Goal: Find contact information: Find contact information

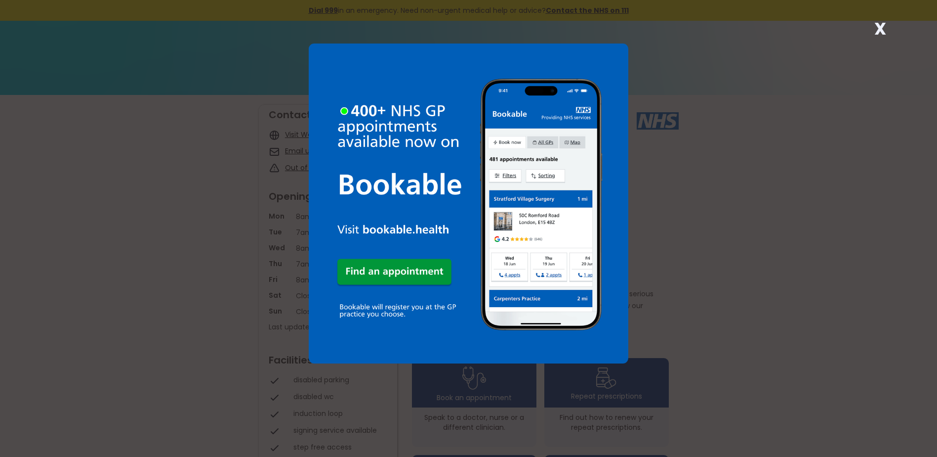
click at [234, 260] on div "X" at bounding box center [468, 228] width 937 height 457
click at [596, 55] on img at bounding box center [469, 203] width 320 height 320
drag, startPoint x: 880, startPoint y: 23, endPoint x: 801, endPoint y: 87, distance: 101.2
click at [878, 27] on strong "X" at bounding box center [880, 29] width 12 height 24
click at [879, 32] on strong "X" at bounding box center [880, 29] width 12 height 24
